Goal: Information Seeking & Learning: Learn about a topic

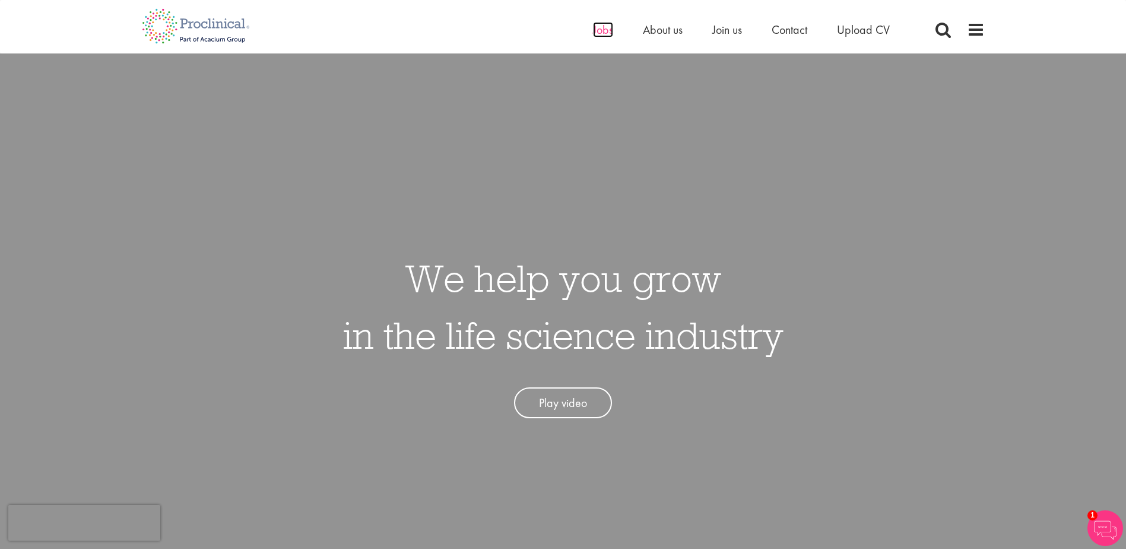
click at [608, 30] on span "Jobs" at bounding box center [603, 29] width 20 height 15
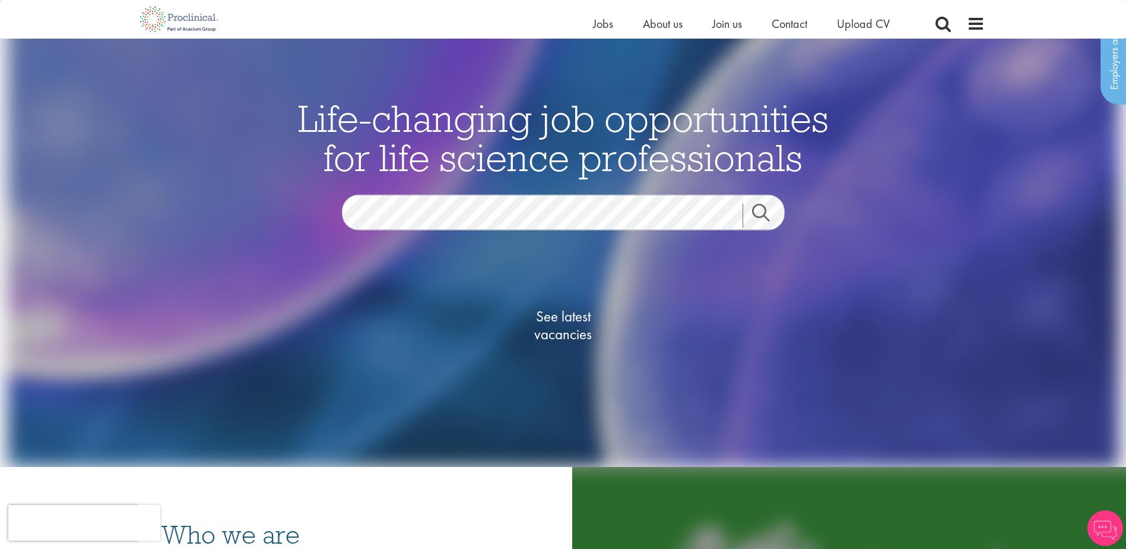
scroll to position [59, 0]
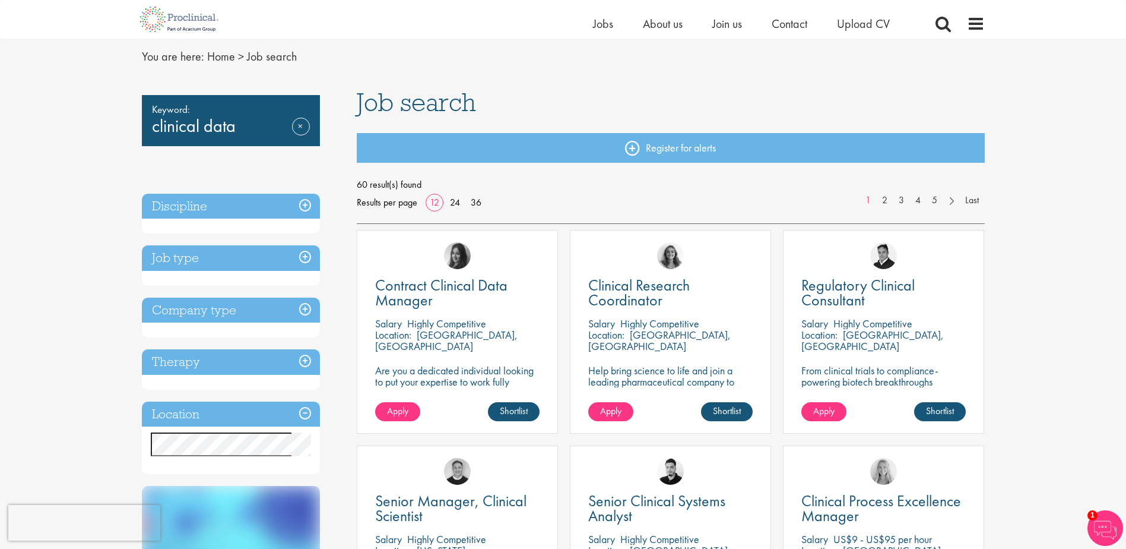
scroll to position [59, 0]
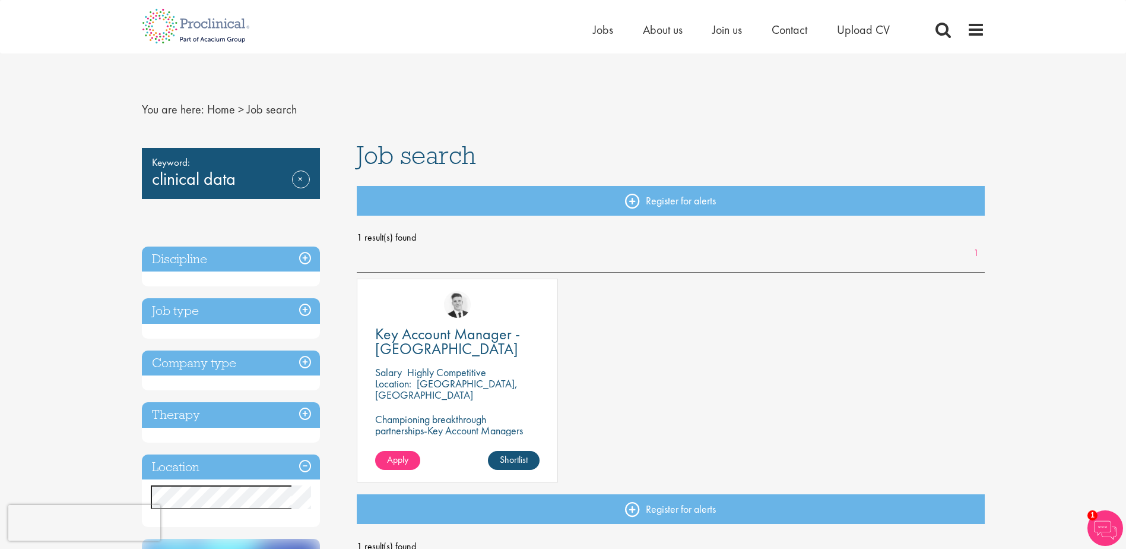
click at [294, 265] on h3 "Discipline" at bounding box center [231, 259] width 178 height 26
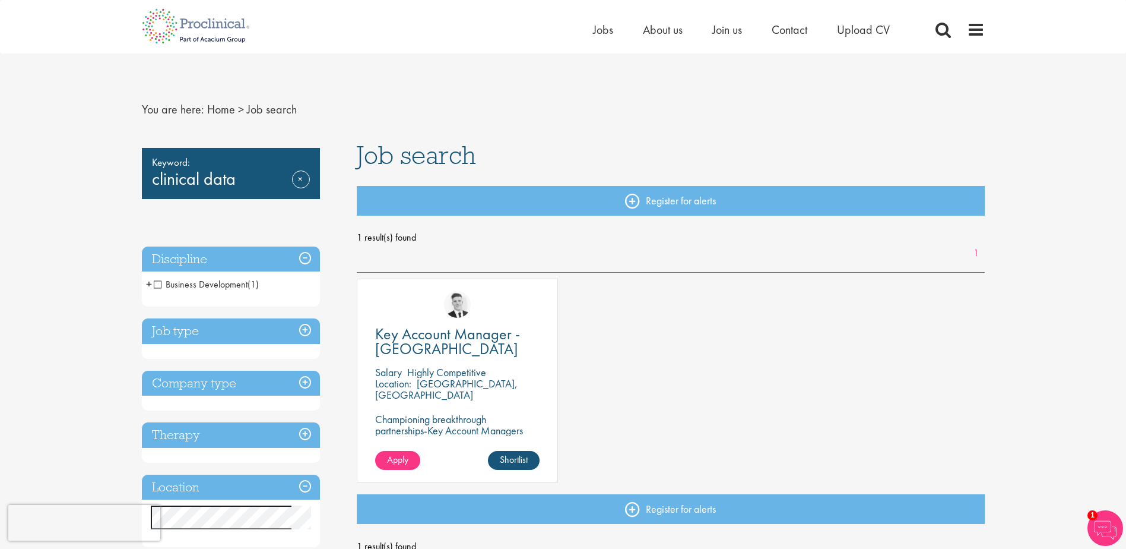
click at [294, 265] on h3 "Discipline" at bounding box center [231, 259] width 178 height 26
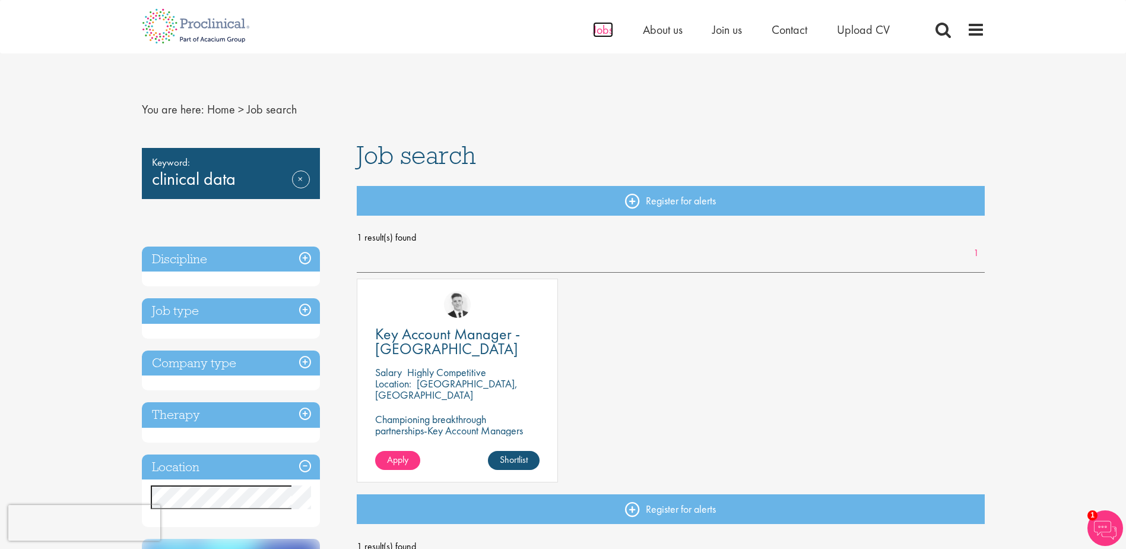
click at [608, 36] on span "Jobs" at bounding box center [603, 29] width 20 height 15
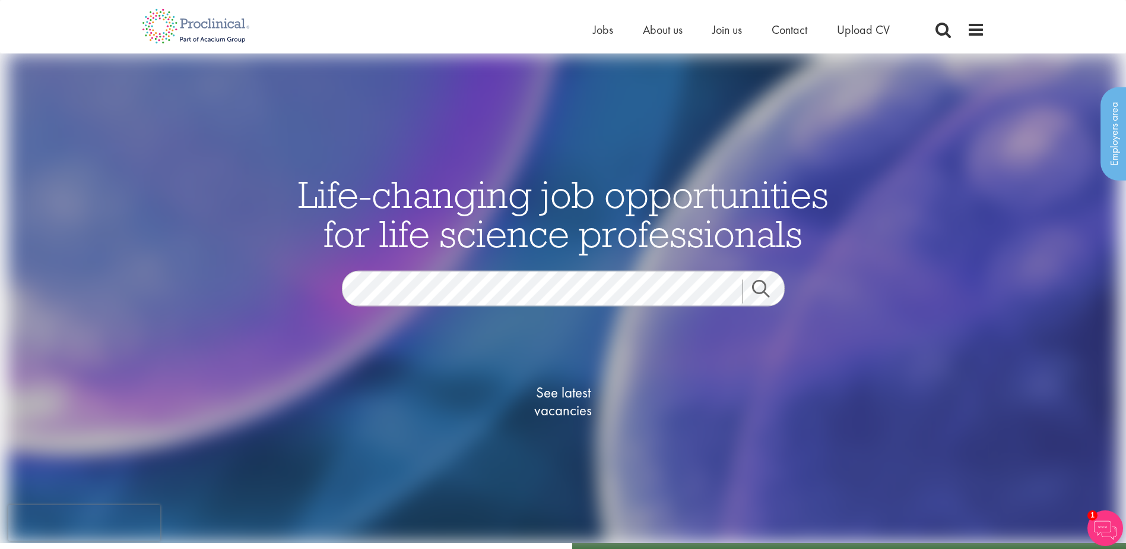
click at [763, 290] on link "Search" at bounding box center [768, 292] width 51 height 24
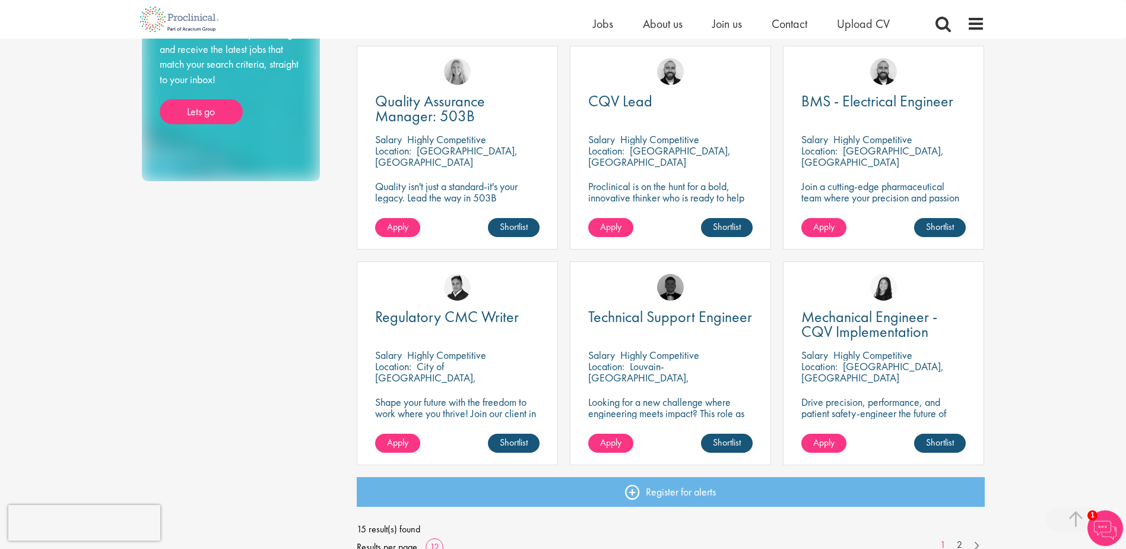
scroll to position [772, 0]
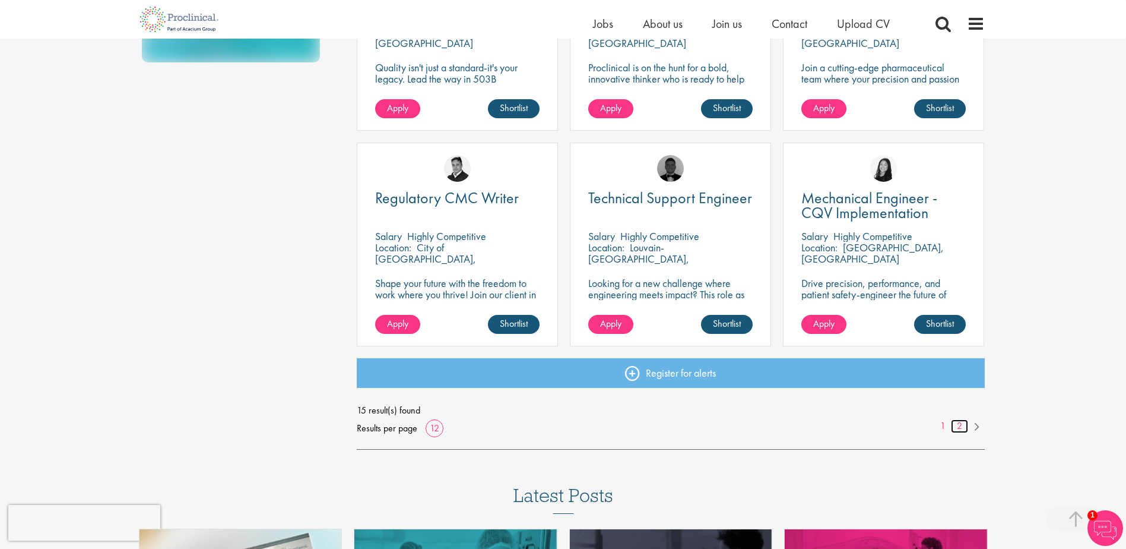
click at [961, 424] on link "2" at bounding box center [959, 426] width 17 height 14
